Goal: Check status: Check status

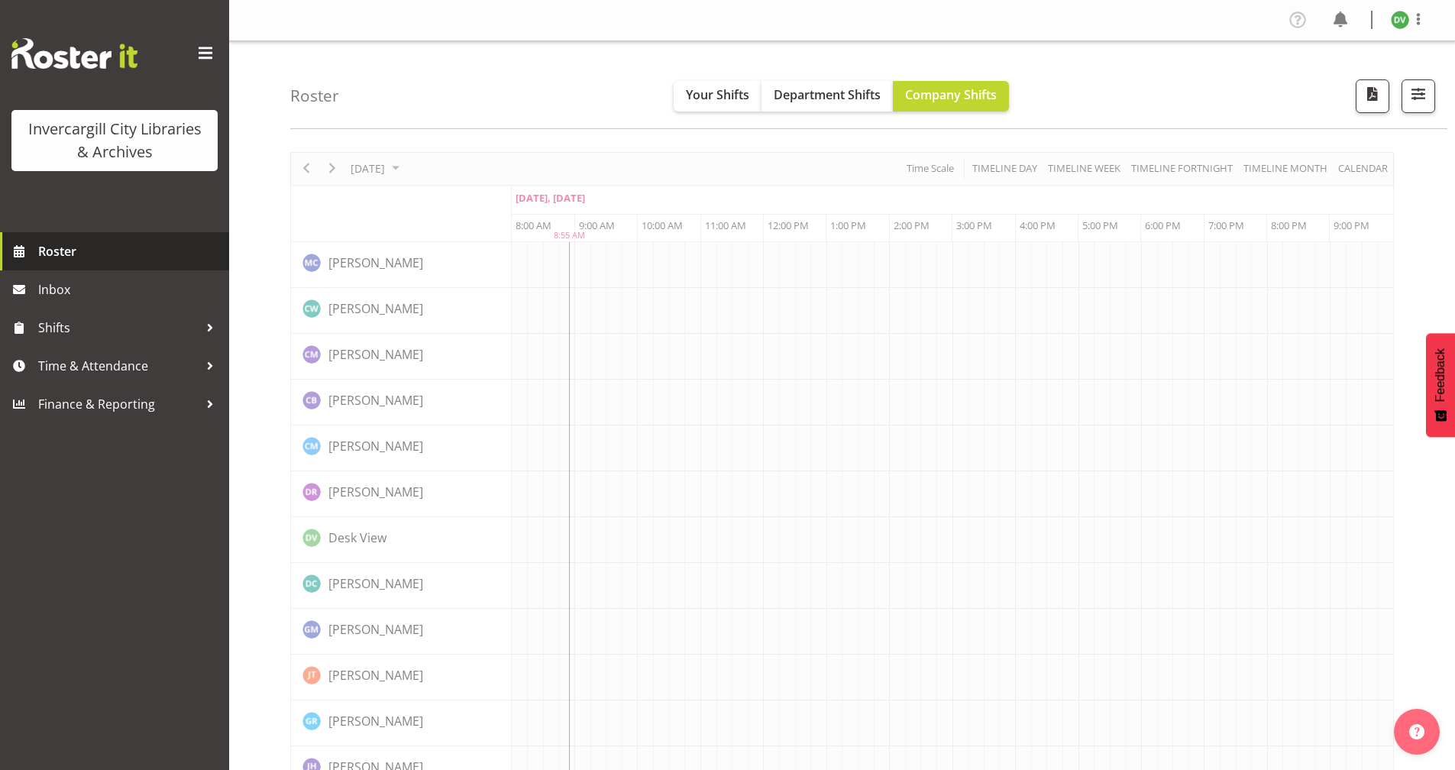
click at [50, 261] on span "Roster" at bounding box center [129, 251] width 183 height 23
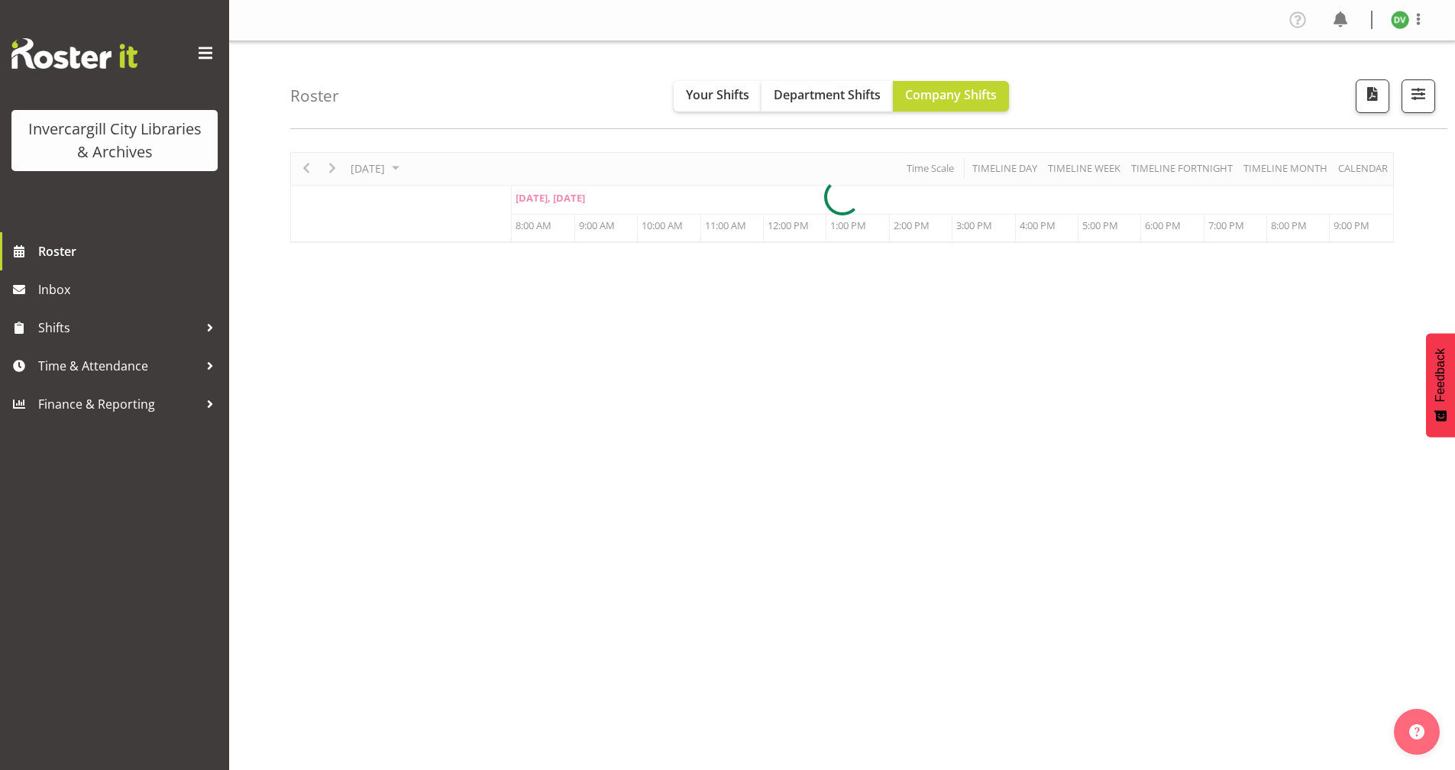
click at [395, 174] on div at bounding box center [841, 197] width 1103 height 91
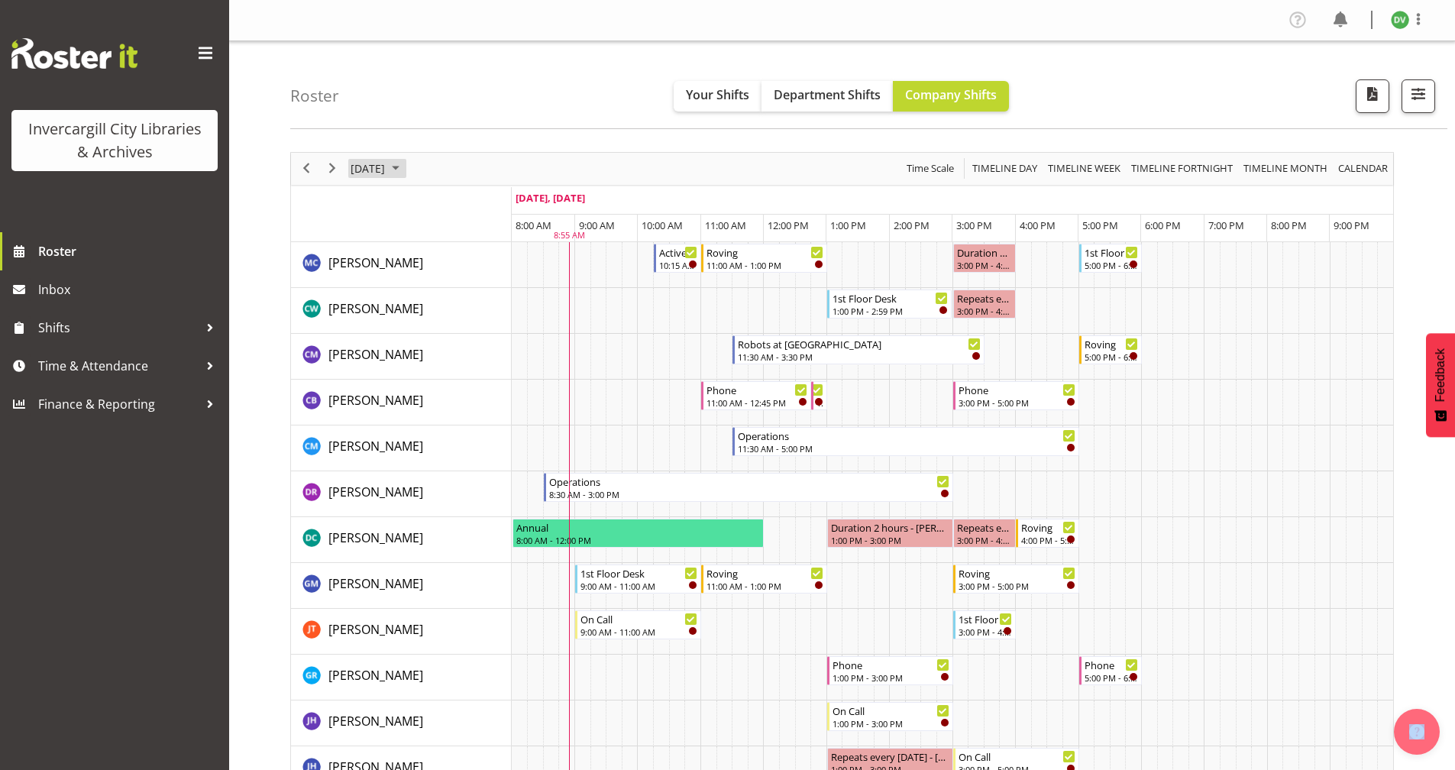
click at [386, 174] on span "[DATE]" at bounding box center [367, 168] width 37 height 19
click at [506, 207] on span "next month" at bounding box center [511, 206] width 27 height 27
click at [464, 260] on span "2" at bounding box center [464, 259] width 23 height 23
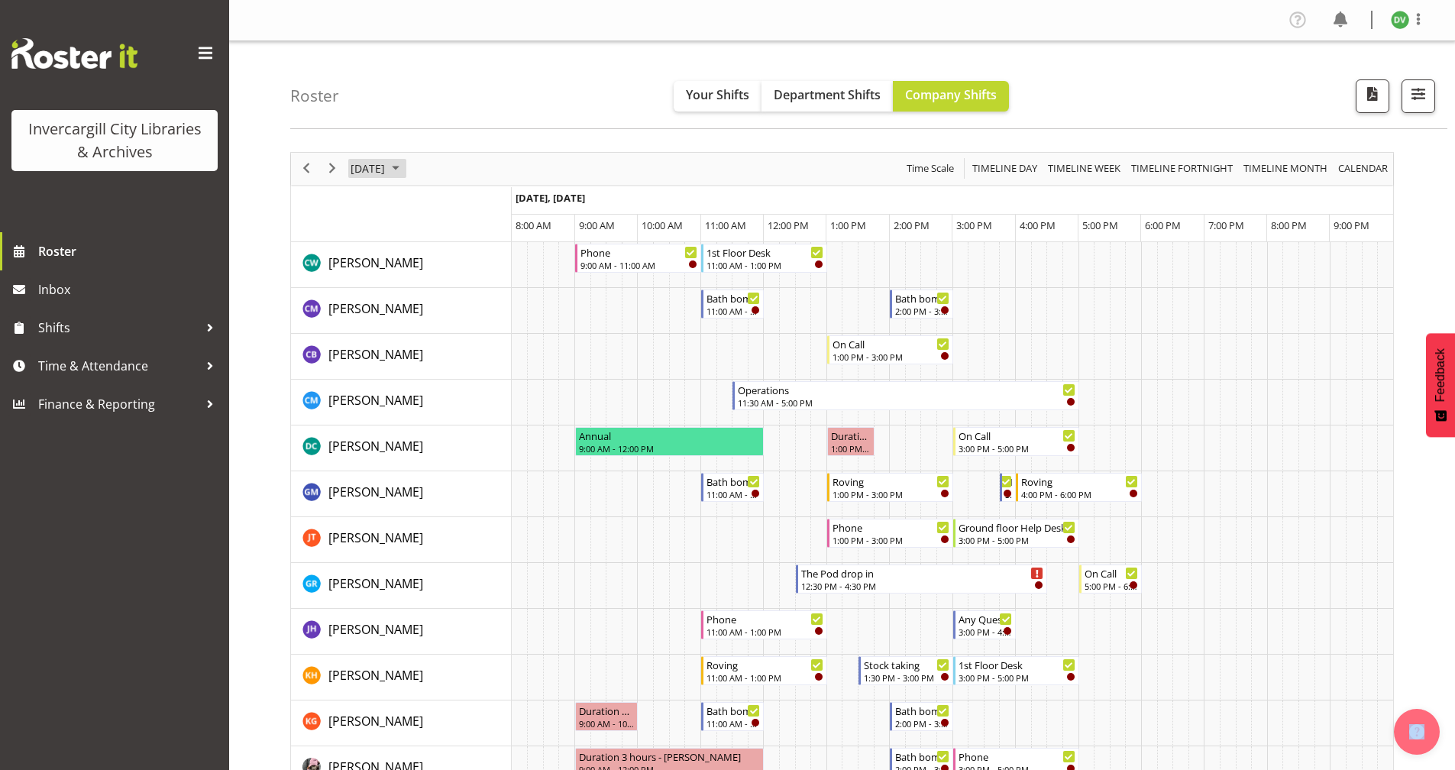
click at [405, 176] on span "October 2025" at bounding box center [395, 168] width 18 height 19
drag, startPoint x: 488, startPoint y: 266, endPoint x: 806, endPoint y: 442, distance: 364.0
click at [490, 267] on span "3" at bounding box center [488, 259] width 23 height 23
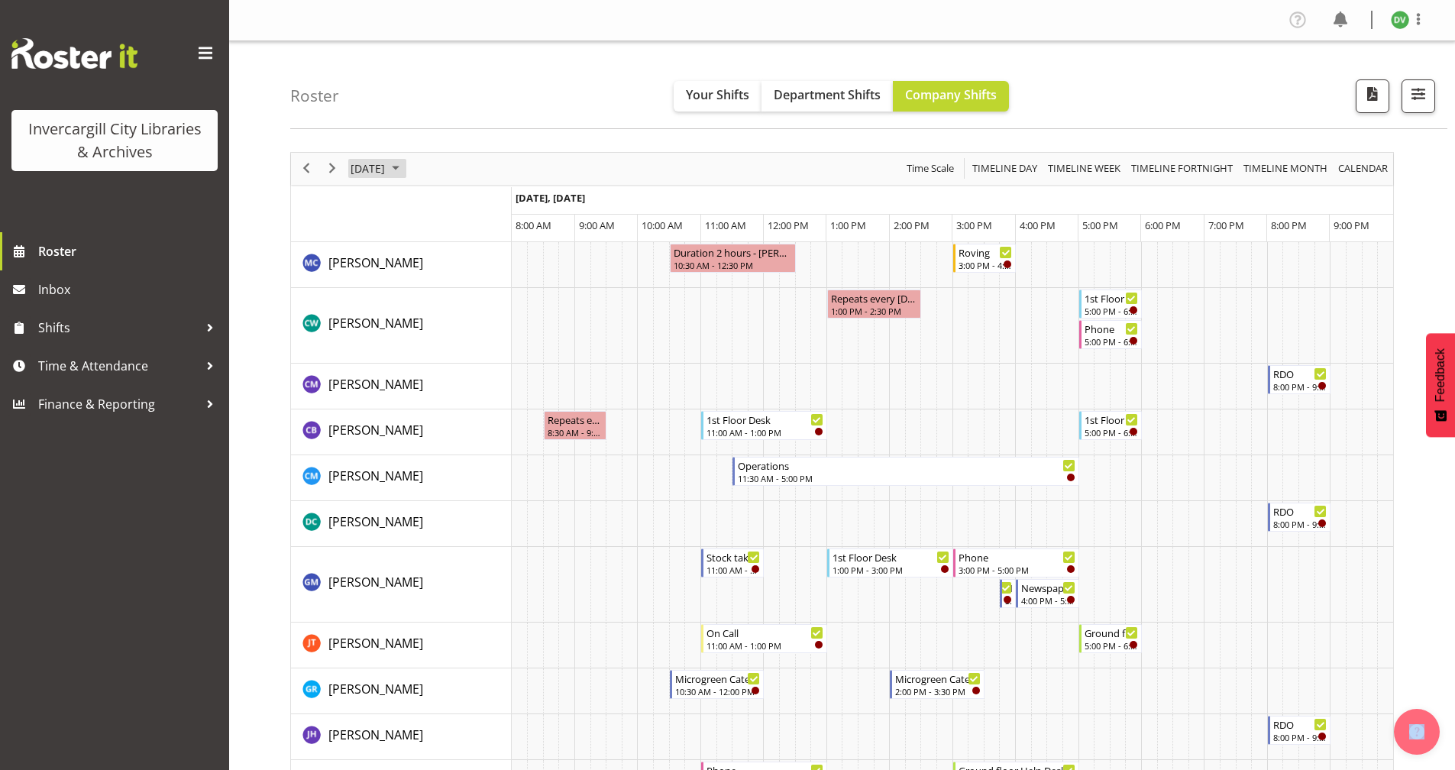
click at [386, 170] on span "[DATE]" at bounding box center [367, 168] width 37 height 19
drag, startPoint x: 489, startPoint y: 387, endPoint x: 514, endPoint y: 396, distance: 26.1
click at [489, 392] on button "[DATE]" at bounding box center [499, 394] width 52 height 21
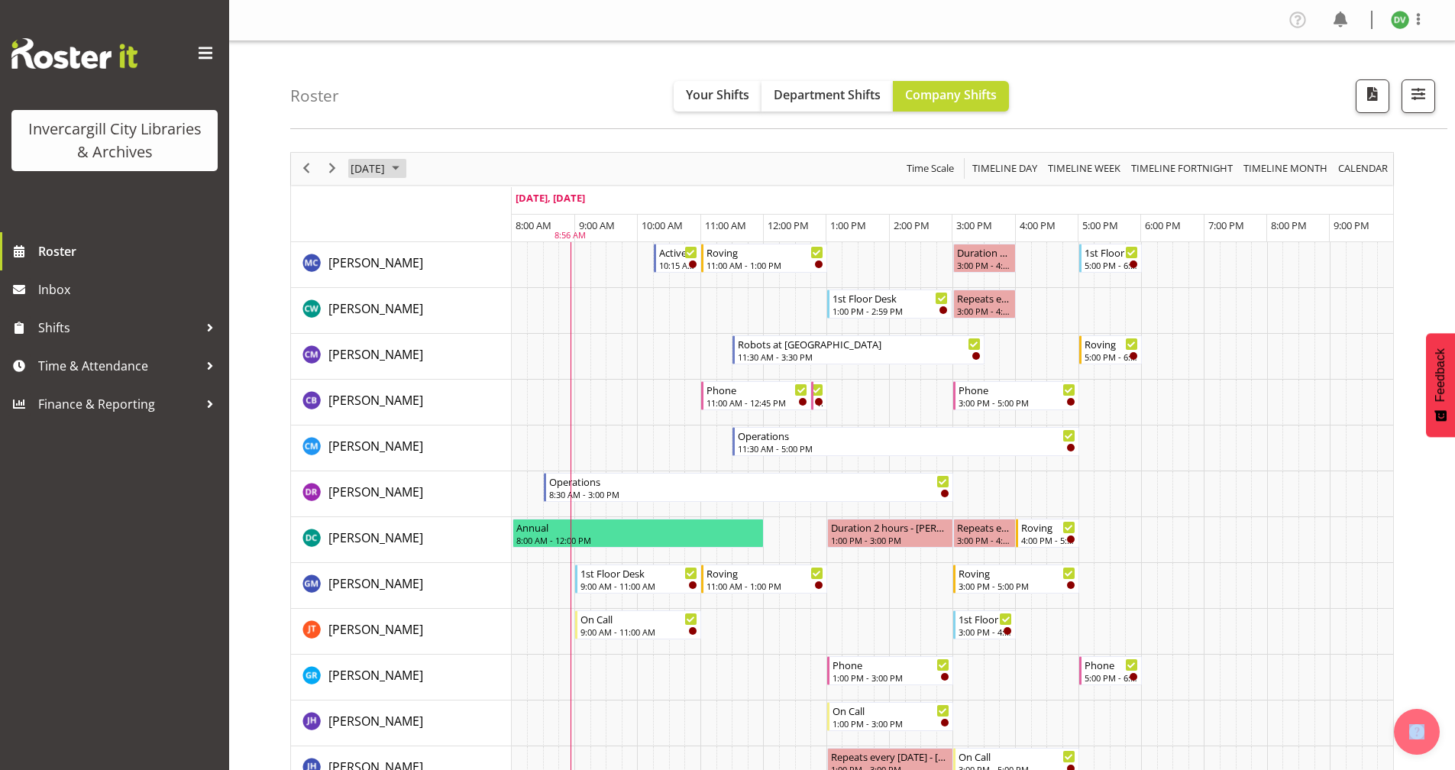
click at [386, 166] on span "[DATE]" at bounding box center [367, 168] width 37 height 19
click at [386, 169] on span "[DATE]" at bounding box center [367, 168] width 37 height 19
click at [1417, 15] on span at bounding box center [1418, 19] width 18 height 18
click at [1417, 17] on span at bounding box center [1418, 19] width 18 height 18
drag, startPoint x: 599, startPoint y: 529, endPoint x: 611, endPoint y: 511, distance: 22.0
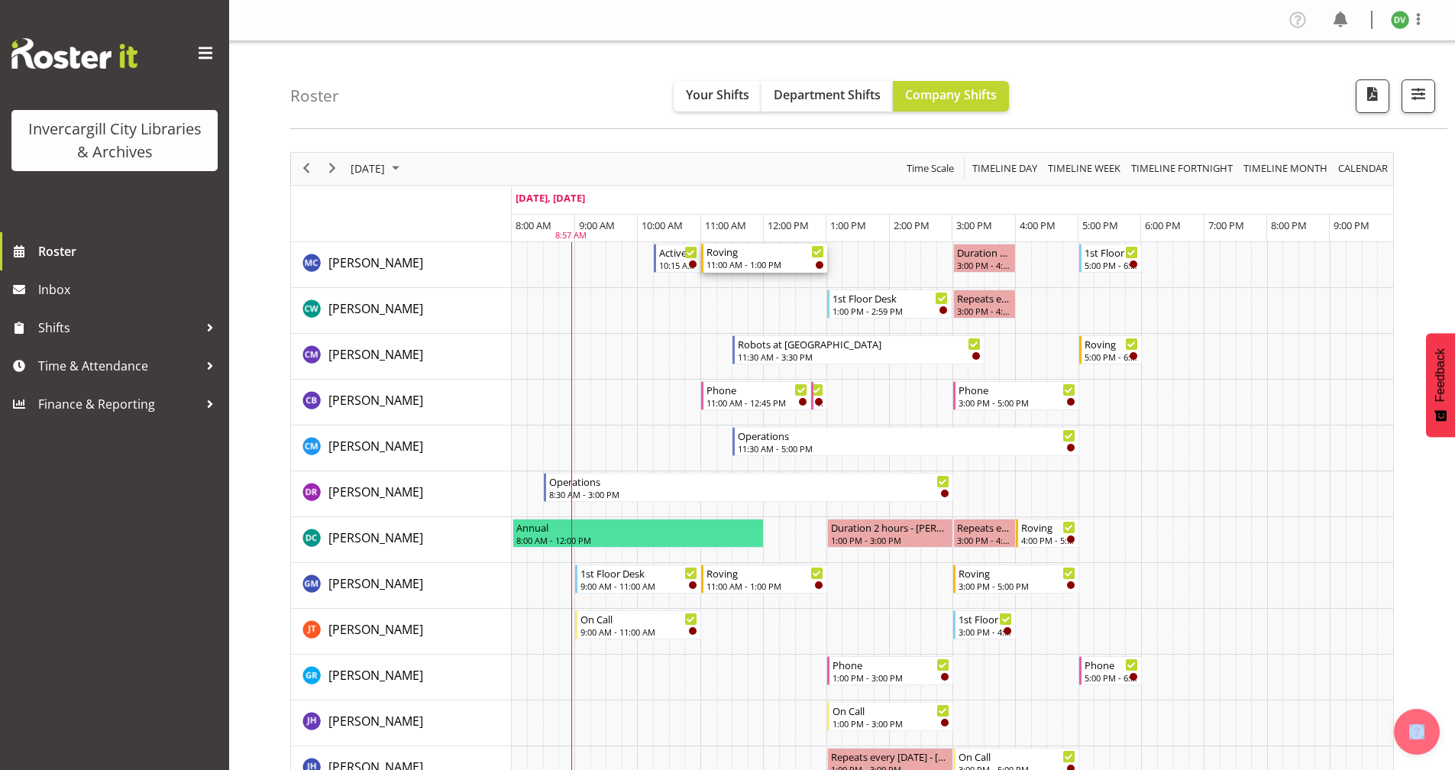
click at [754, 251] on div "Roving" at bounding box center [765, 251] width 118 height 15
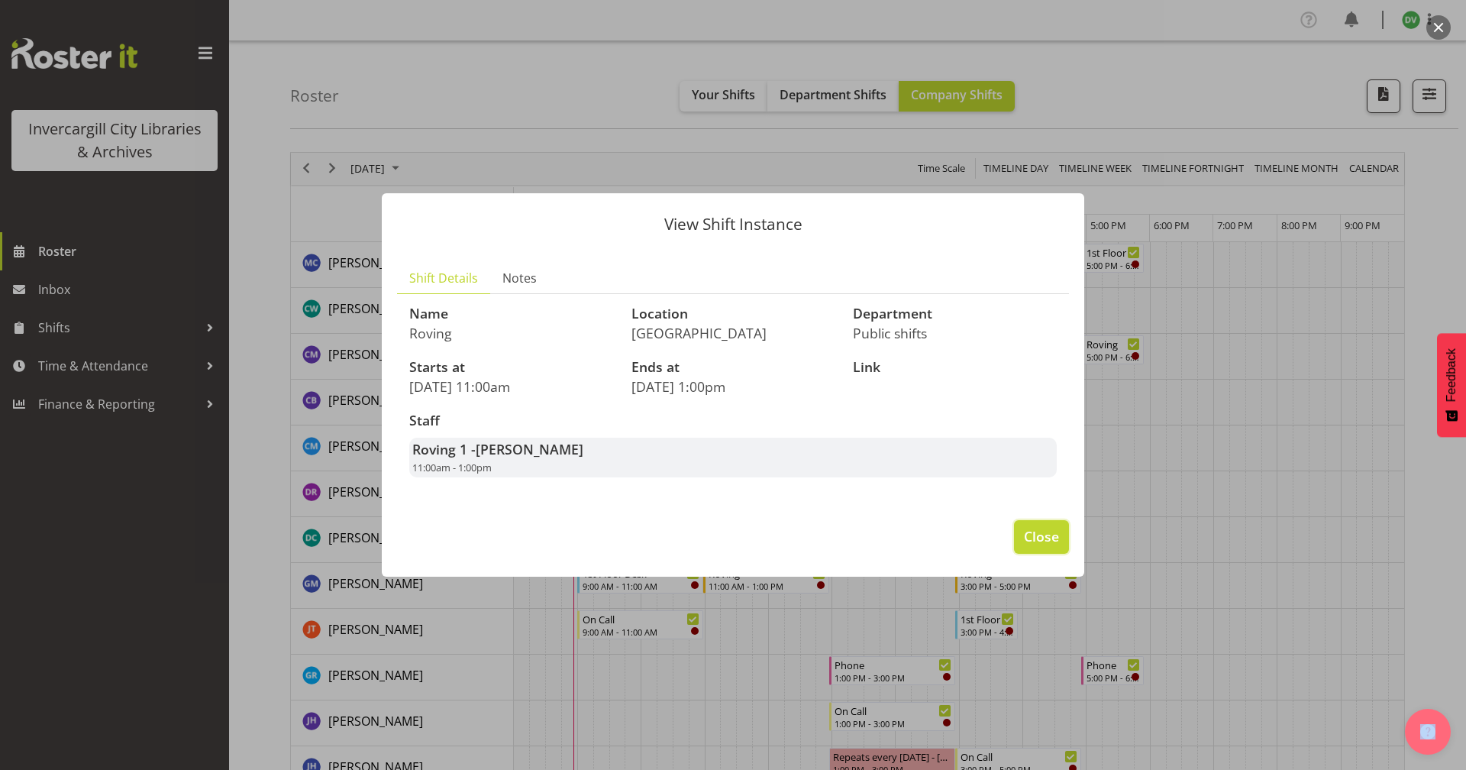
click at [1027, 526] on span "Close" at bounding box center [1041, 536] width 35 height 20
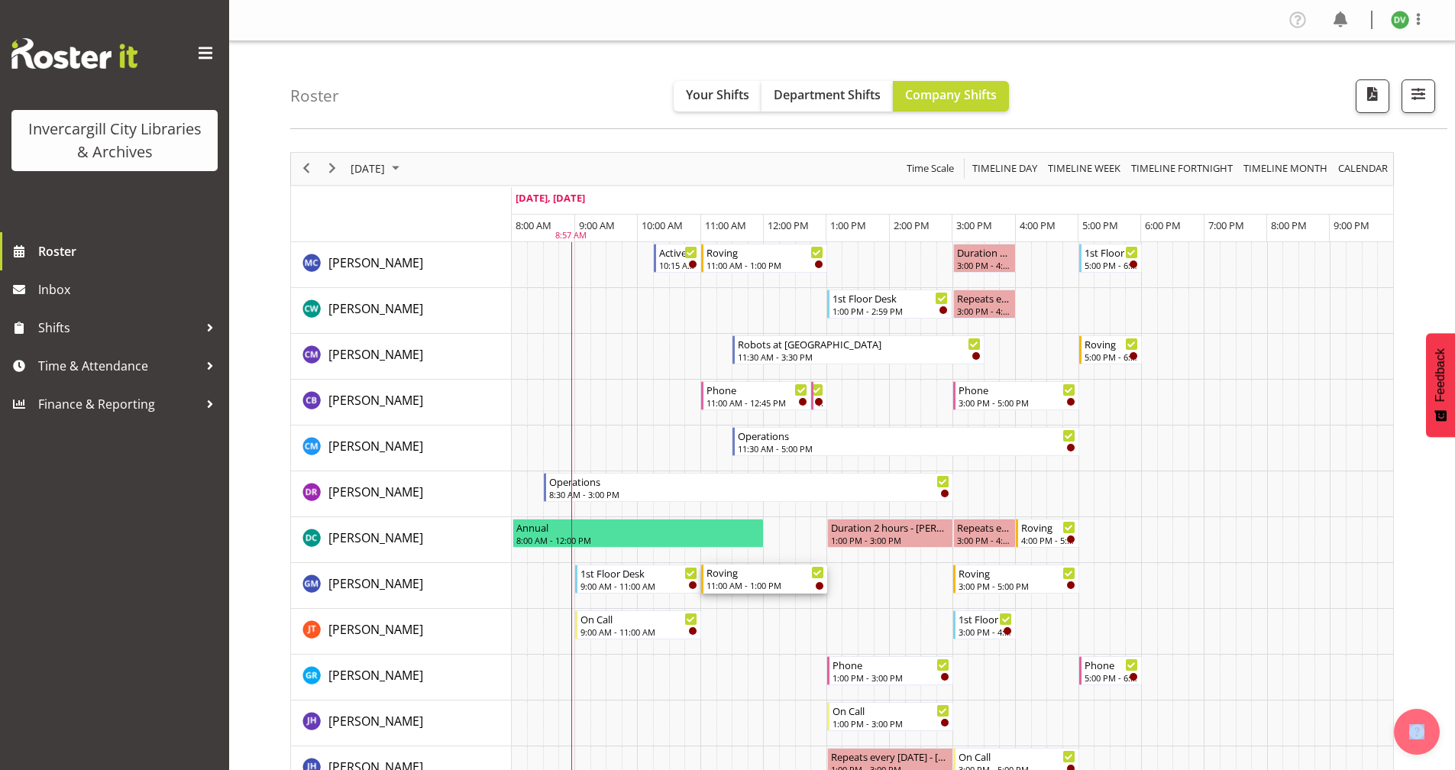
click at [777, 576] on div "Roving" at bounding box center [765, 571] width 118 height 15
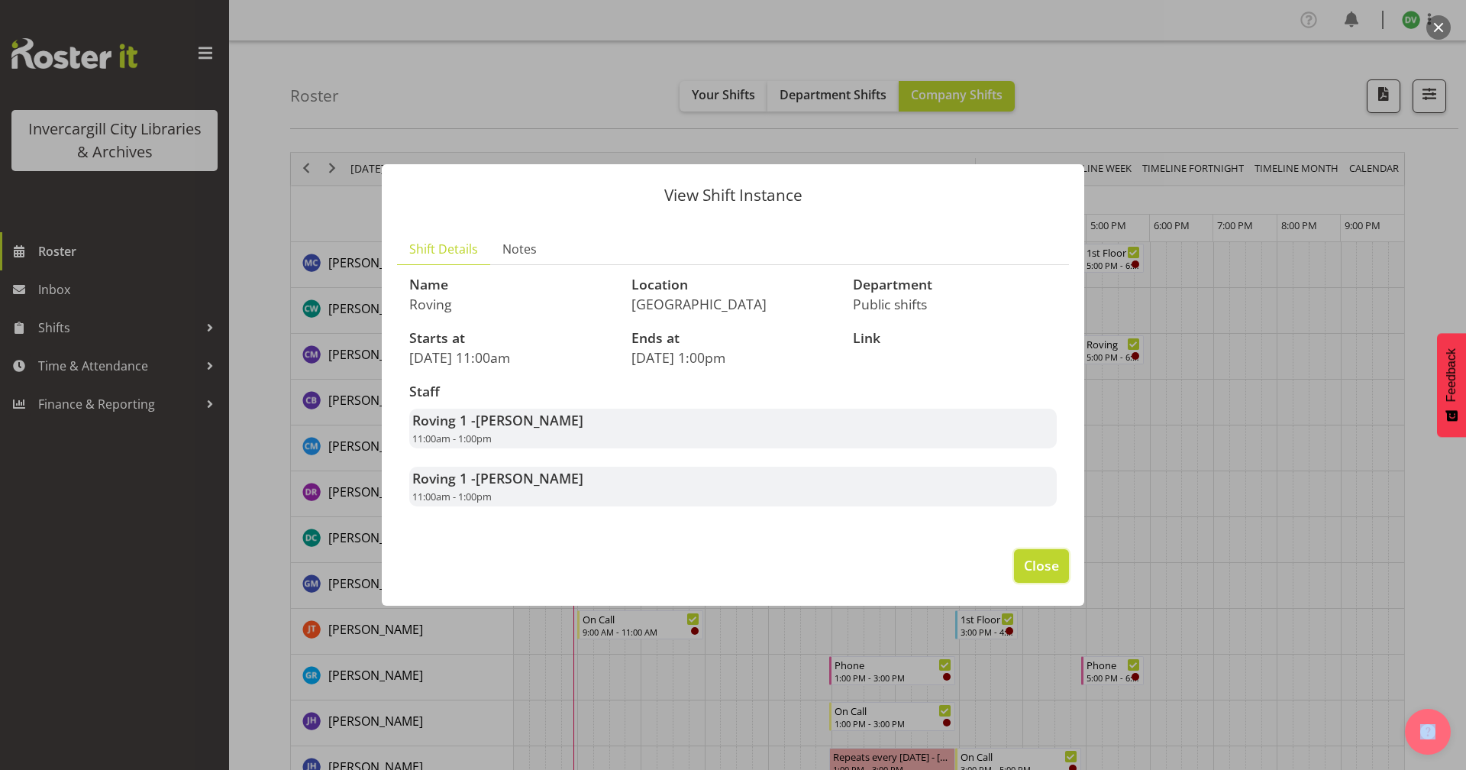
click at [1026, 577] on button "Close" at bounding box center [1041, 566] width 55 height 34
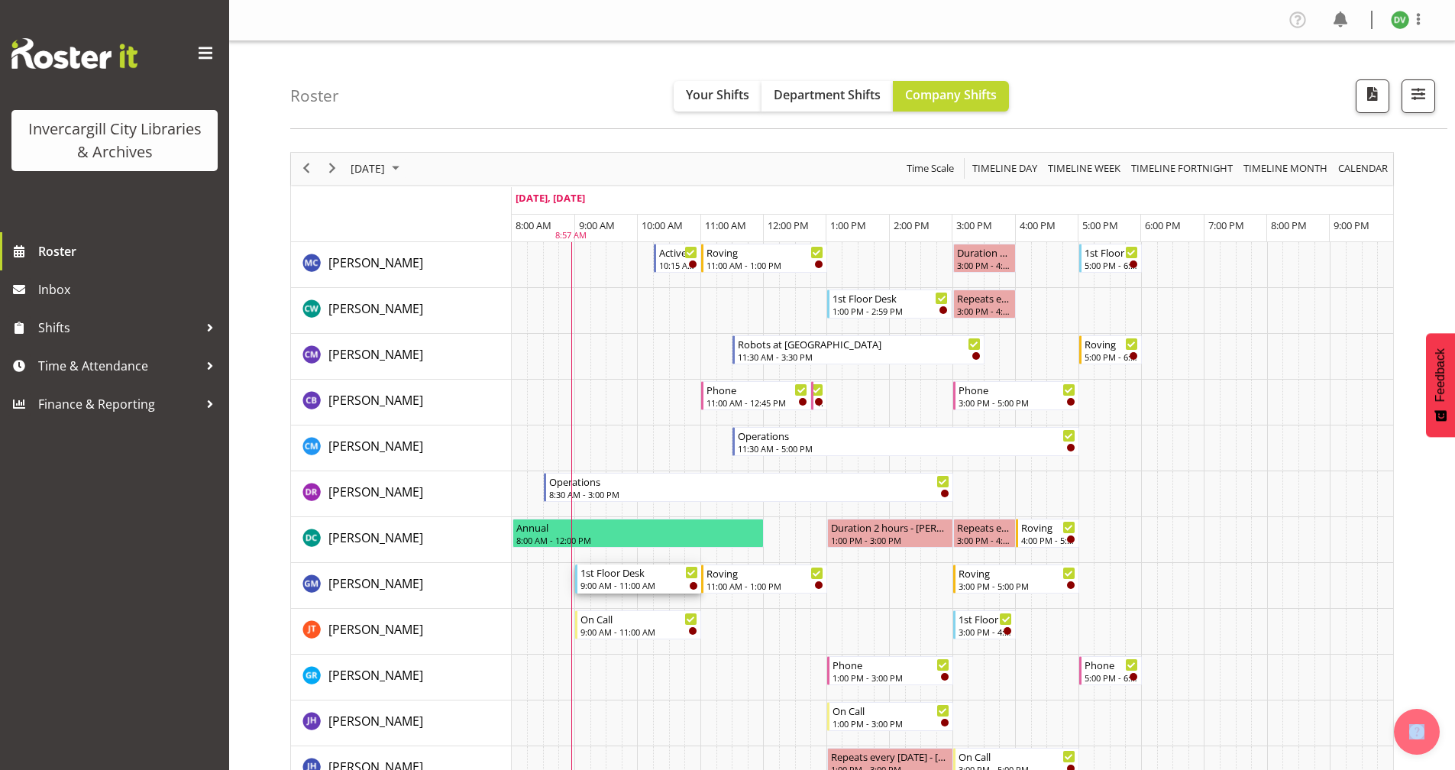
click at [606, 582] on div "9:00 AM - 11:00 AM" at bounding box center [639, 585] width 118 height 12
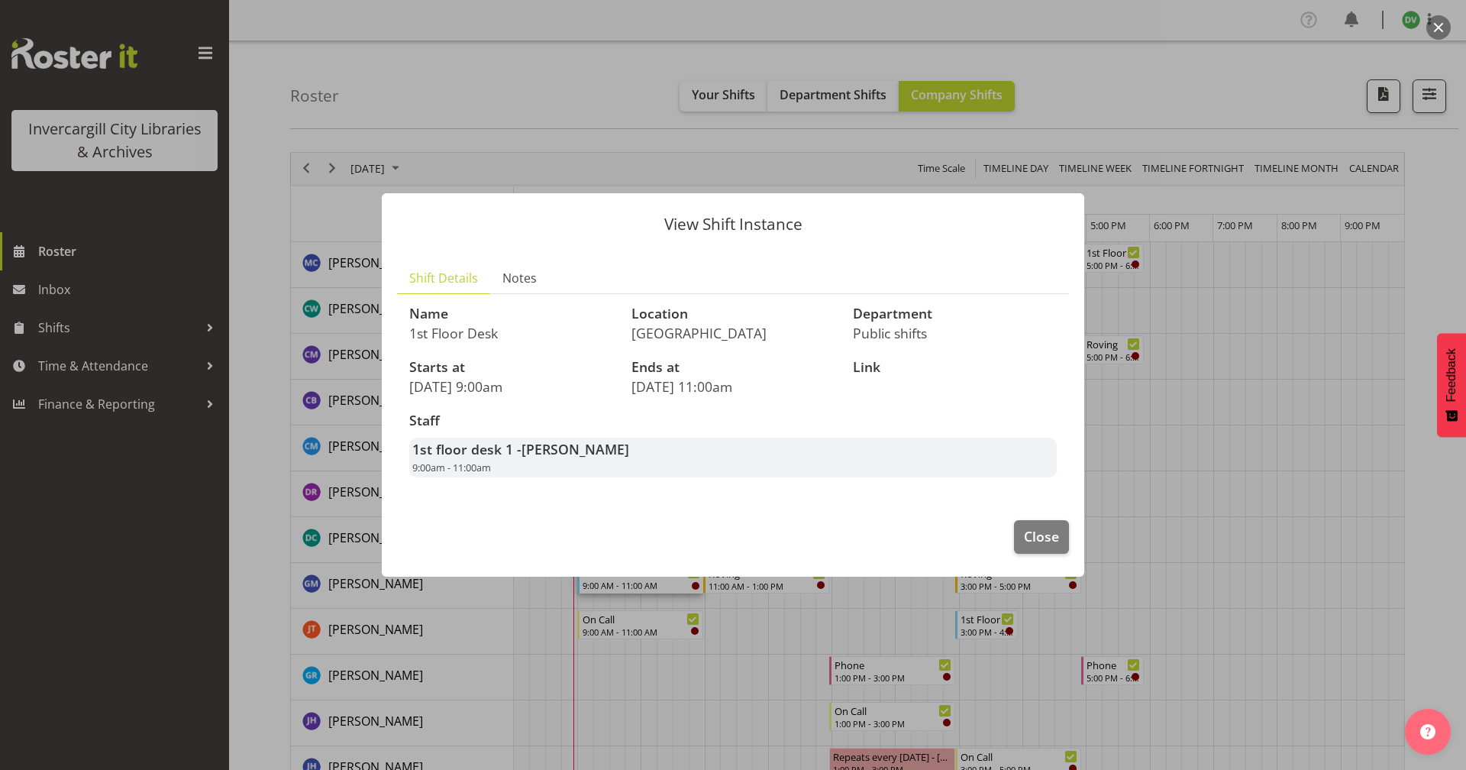
click at [1003, 541] on footer "Close" at bounding box center [733, 541] width 703 height 72
click at [1049, 544] on span "Close" at bounding box center [1041, 536] width 35 height 20
